Goal: Communication & Community: Answer question/provide support

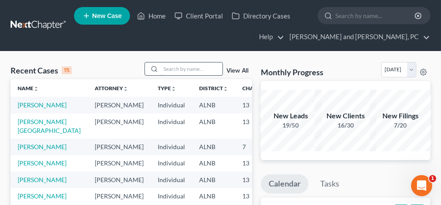
click at [181, 69] on input "search" at bounding box center [192, 69] width 62 height 13
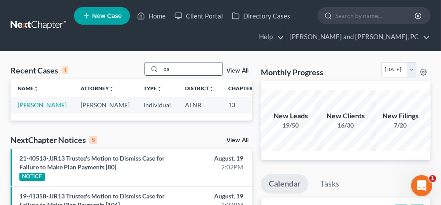
type input "p"
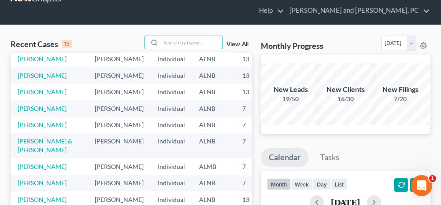
scroll to position [44, 0]
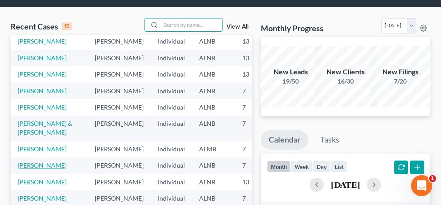
click at [34, 162] on link "[PERSON_NAME]" at bounding box center [42, 165] width 49 height 7
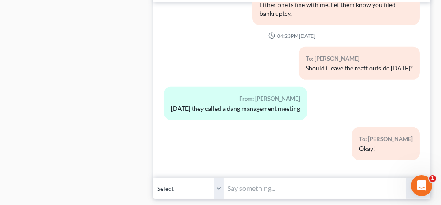
scroll to position [970, 0]
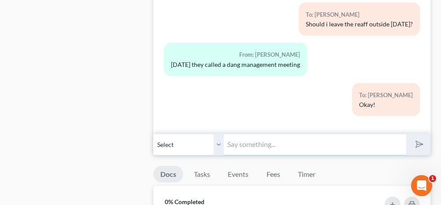
click at [257, 137] on input "text" at bounding box center [315, 145] width 182 height 22
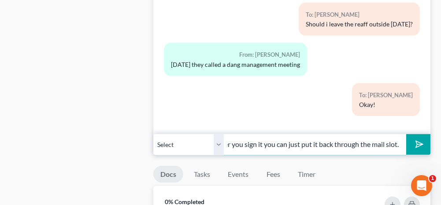
scroll to position [0, 131]
drag, startPoint x: 310, startPoint y: 138, endPoint x: 302, endPoint y: 138, distance: 7.9
click at [302, 138] on input "I'm going to tape the reaff to the door. After you sign it you can just put it …" at bounding box center [315, 145] width 182 height 22
drag, startPoint x: 312, startPoint y: 139, endPoint x: 300, endPoint y: 138, distance: 12.4
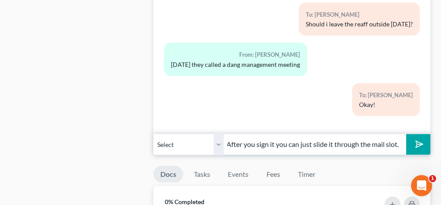
click at [300, 138] on input "I'm going to tape the reaff to the door. After you sign it you can just slide i…" at bounding box center [315, 145] width 182 height 22
click at [398, 138] on input "I'm going to tape the reaff to the door. After you sign it you can slide it thr…" at bounding box center [315, 145] width 182 height 22
drag, startPoint x: 398, startPoint y: 138, endPoint x: 353, endPoint y: 138, distance: 45.0
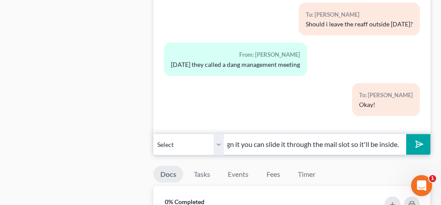
click at [353, 138] on input "I'm going to tape the reaff to the door. After you sign it you can slide it thr…" at bounding box center [315, 145] width 182 height 22
type input "I'm going to tape the reaff to the door. After you sign it you can slide it thr…"
click at [423, 138] on icon "submit" at bounding box center [418, 144] width 12 height 12
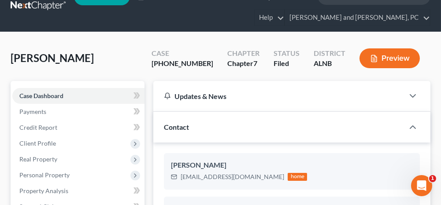
scroll to position [0, 0]
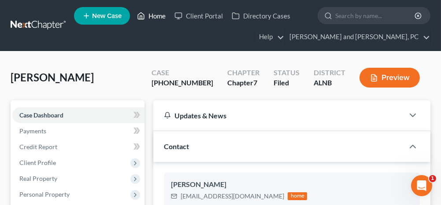
drag, startPoint x: 152, startPoint y: 15, endPoint x: 362, endPoint y: 0, distance: 210.3
click at [152, 15] on link "Home" at bounding box center [151, 16] width 37 height 16
